Goal: Transaction & Acquisition: Download file/media

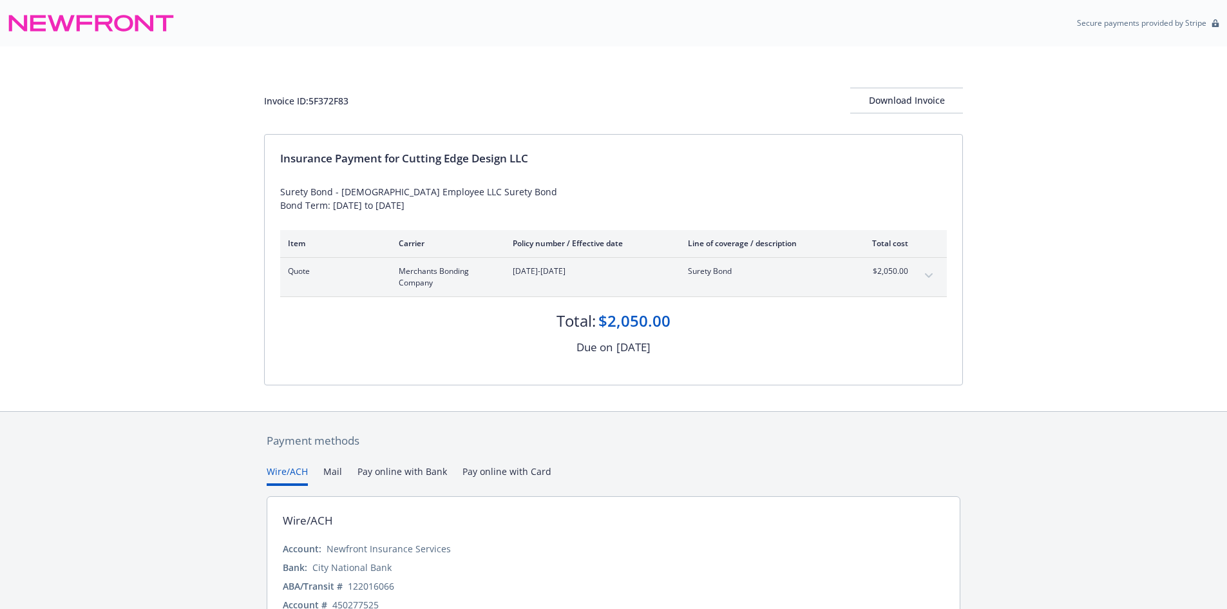
scroll to position [68, 0]
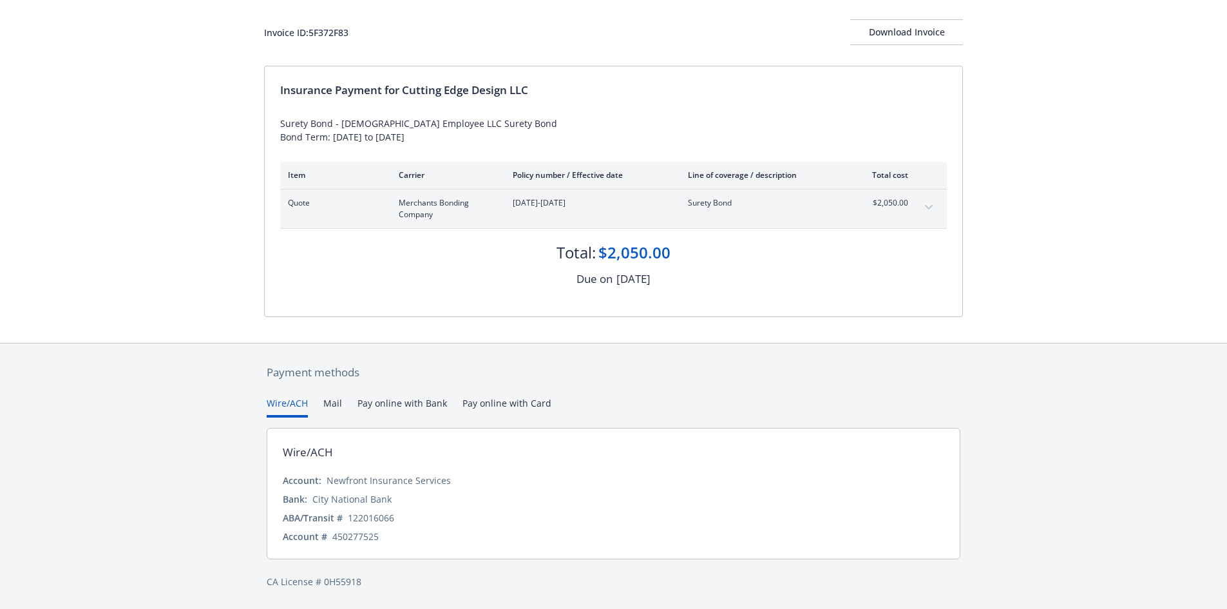
click at [322, 401] on div "Wire/ACH Mail Pay online with Bank Pay online with Card" at bounding box center [614, 406] width 694 height 21
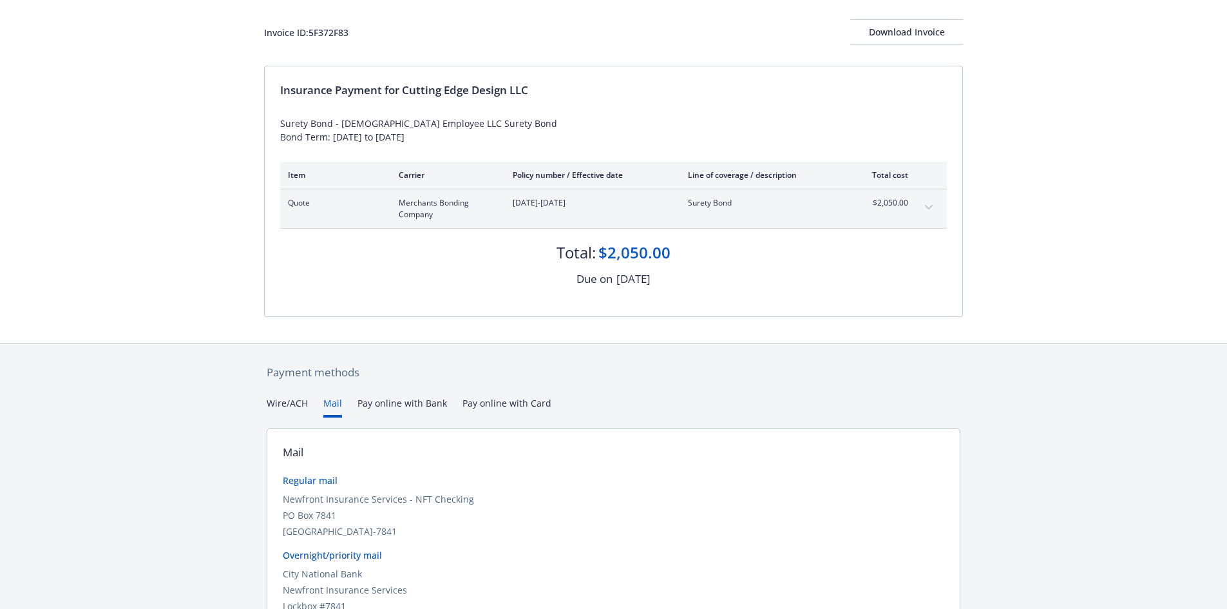
click at [330, 400] on button "Mail" at bounding box center [332, 406] width 19 height 21
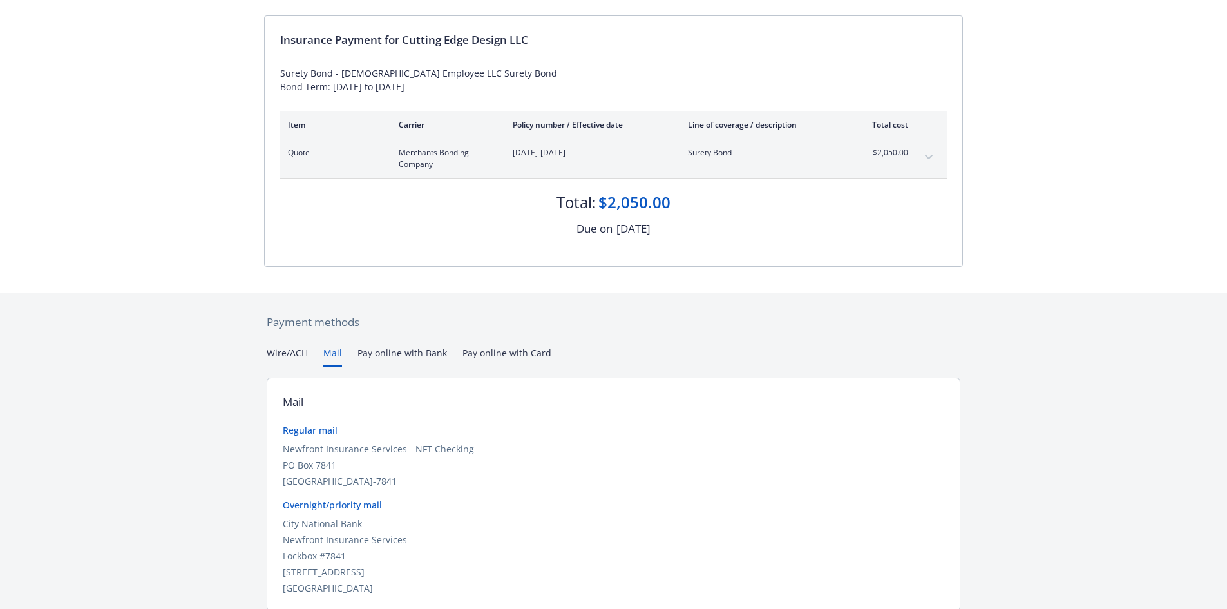
scroll to position [170, 0]
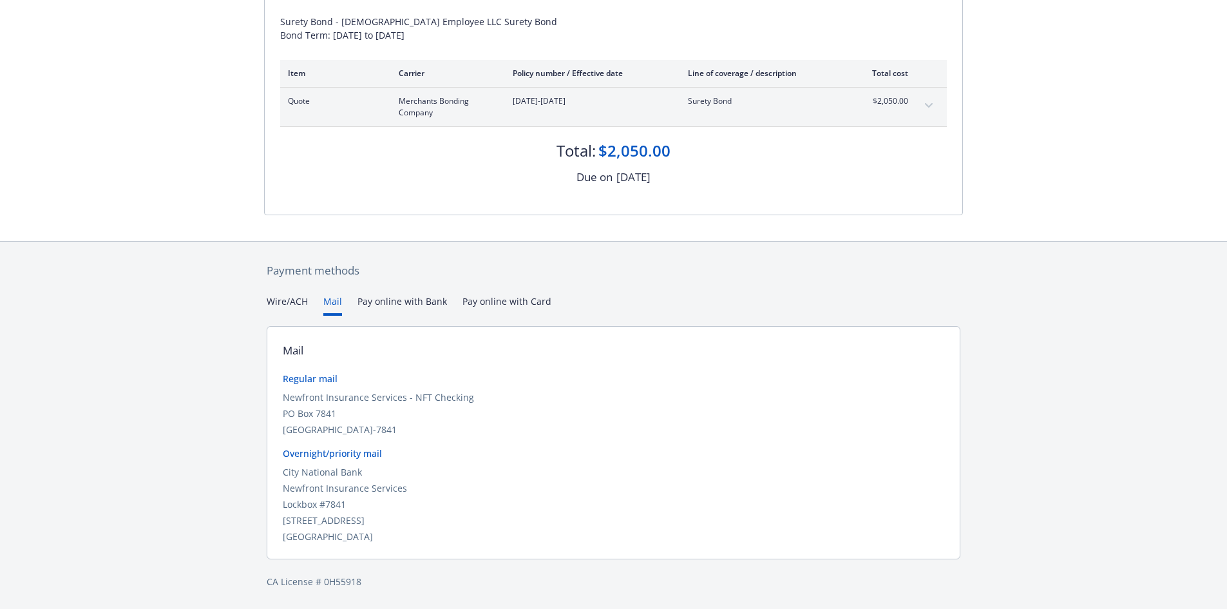
click at [316, 379] on div "Regular mail" at bounding box center [613, 379] width 661 height 14
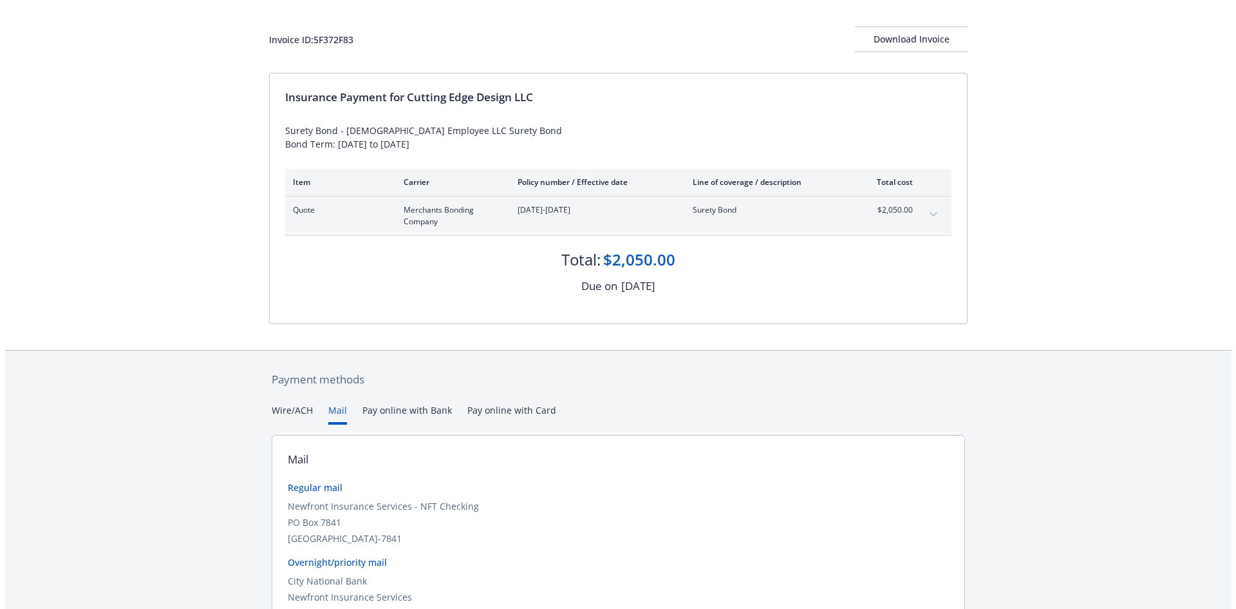
scroll to position [0, 0]
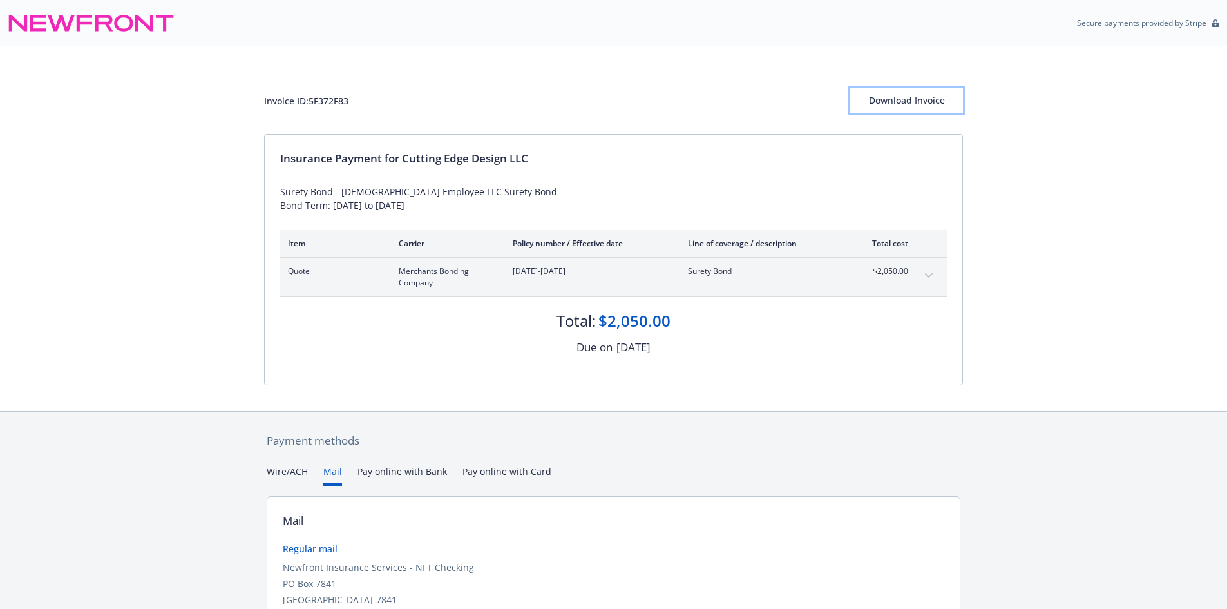
click at [934, 103] on div "Download Invoice" at bounding box center [906, 100] width 113 height 24
